Goal: Register for event/course

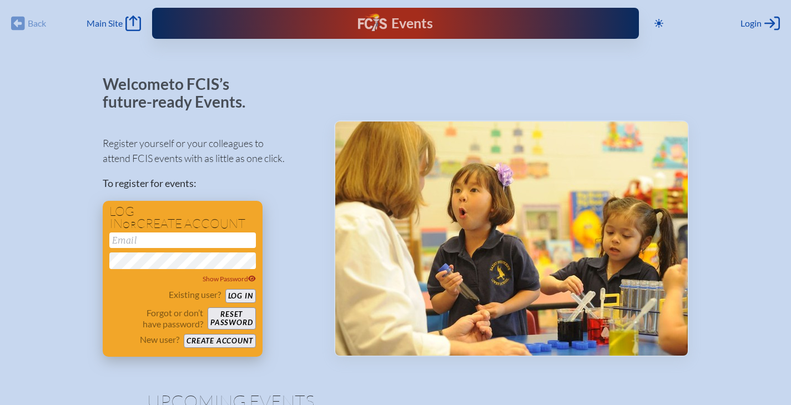
click at [190, 243] on input "email" at bounding box center [182, 241] width 147 height 16
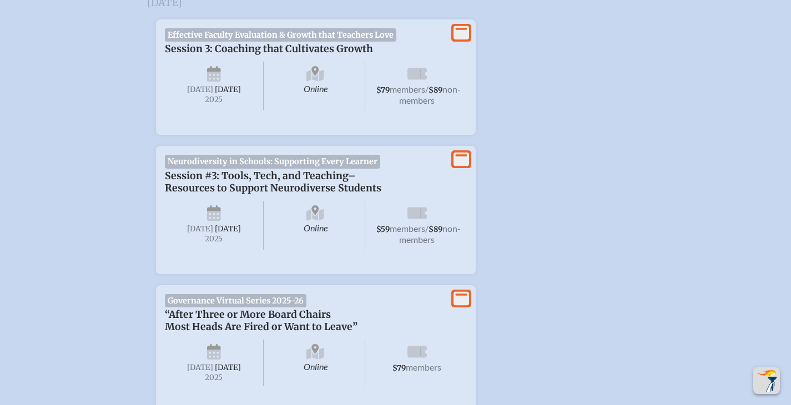
scroll to position [500, 0]
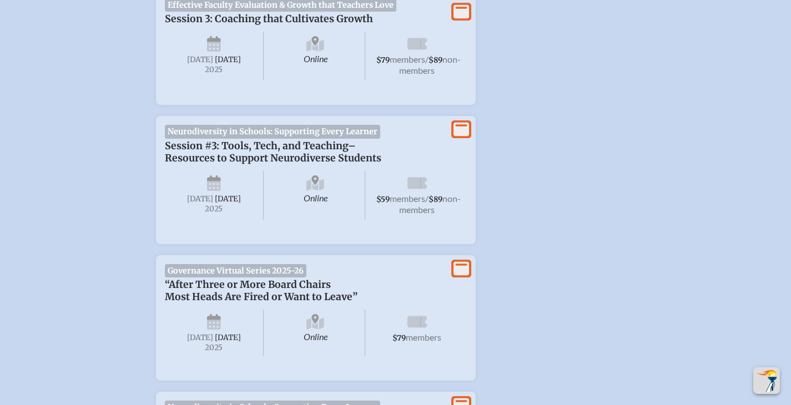
click at [188, 158] on span "Session #3: Tools, Tech, and Teaching–Resources to Support Neurodiverse Students" at bounding box center [273, 152] width 216 height 24
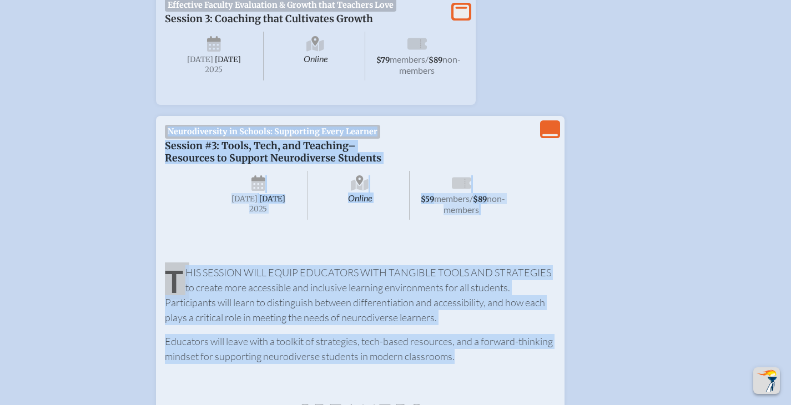
drag, startPoint x: 163, startPoint y: 130, endPoint x: 557, endPoint y: 366, distance: 460.1
copy div "Neurodiversity in Schools: Supporting Every Learner Session #3: Tools, Tech, an…"
